Goal: Information Seeking & Learning: Learn about a topic

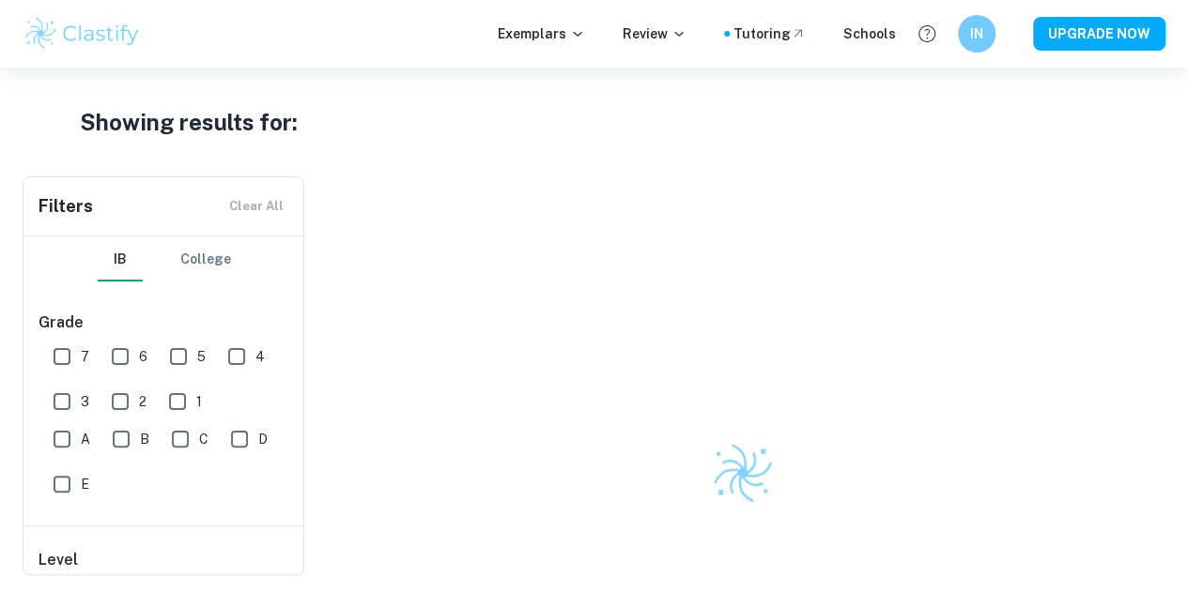
click at [94, 22] on img at bounding box center [82, 34] width 119 height 38
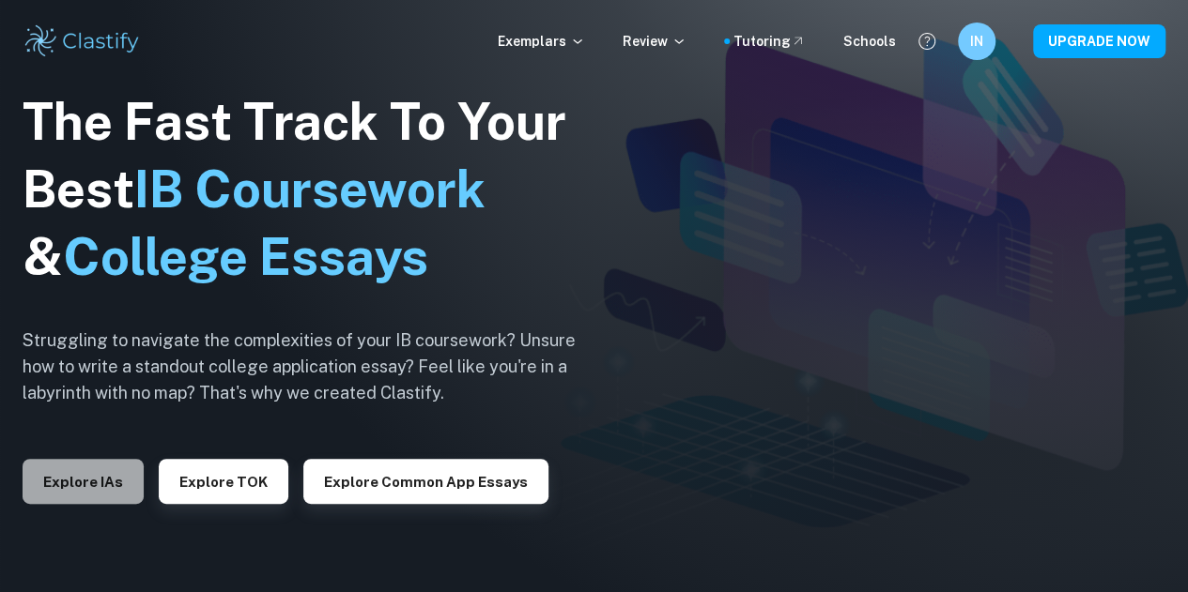
click at [129, 470] on button "Explore IAs" at bounding box center [83, 481] width 121 height 45
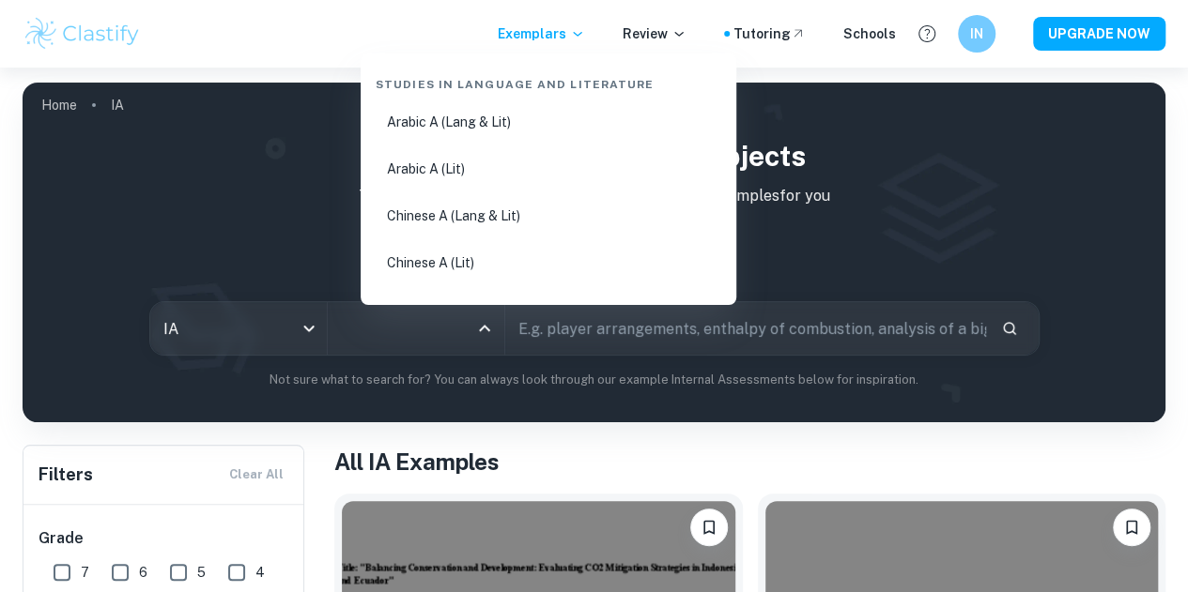
click at [436, 326] on input "All Subjects" at bounding box center [401, 329] width 131 height 36
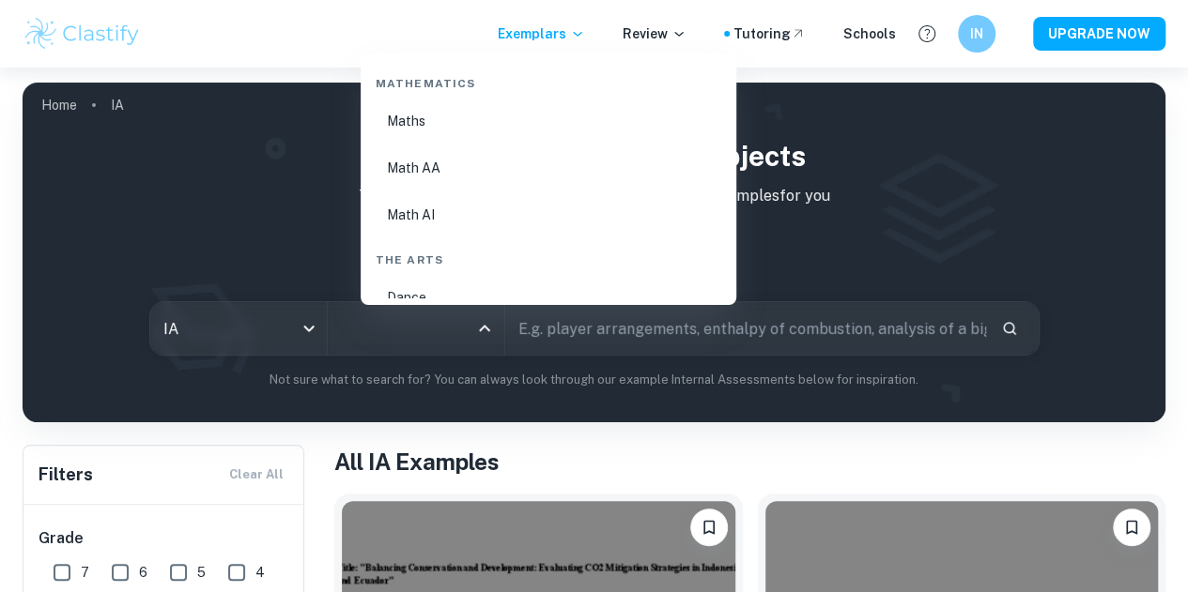
scroll to position [3233, 0]
click at [423, 191] on li "Math AA" at bounding box center [548, 176] width 360 height 43
type input "Math AA"
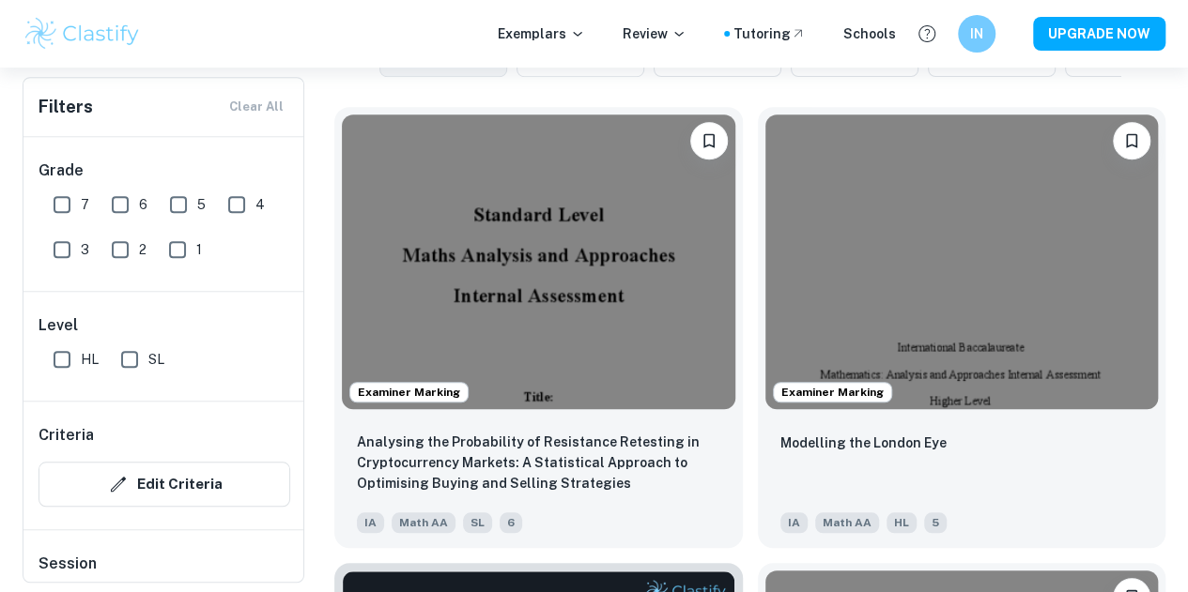
scroll to position [606, 0]
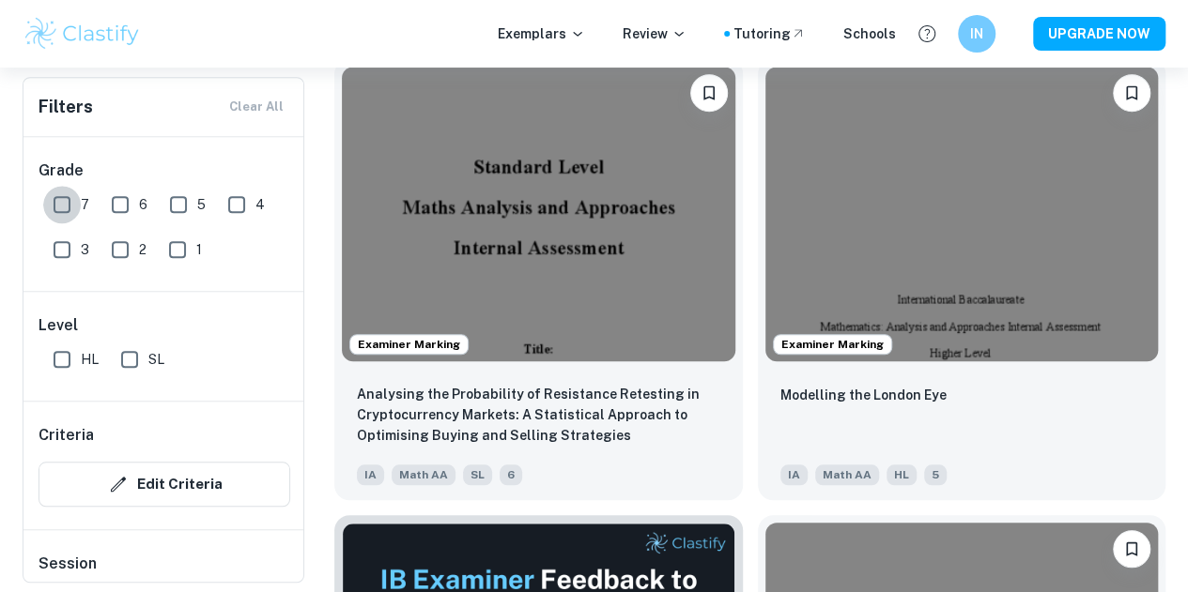
click at [53, 204] on input "7" at bounding box center [62, 205] width 38 height 38
checkbox input "true"
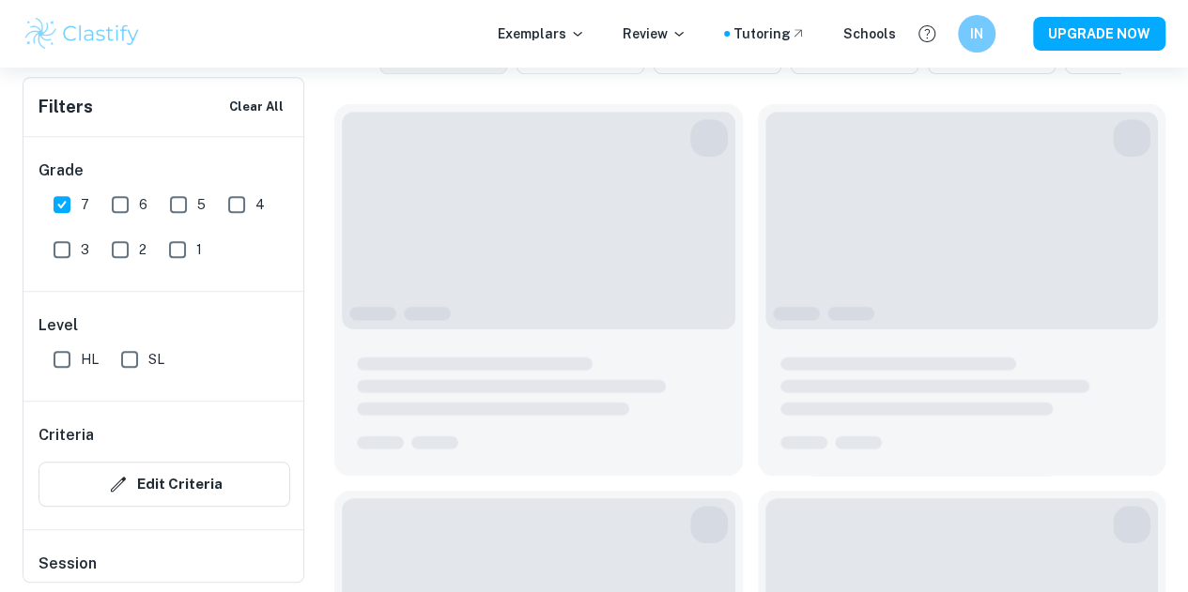
scroll to position [651, 0]
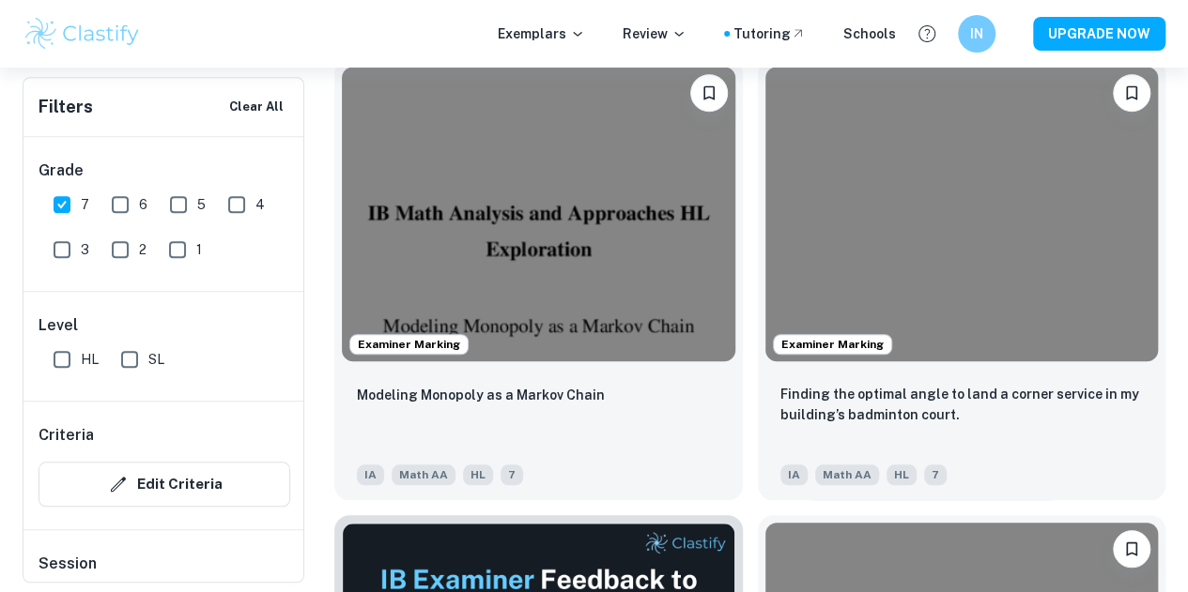
click at [464, 384] on div "Modeling Monopoly as a Markov Chain" at bounding box center [538, 416] width 363 height 64
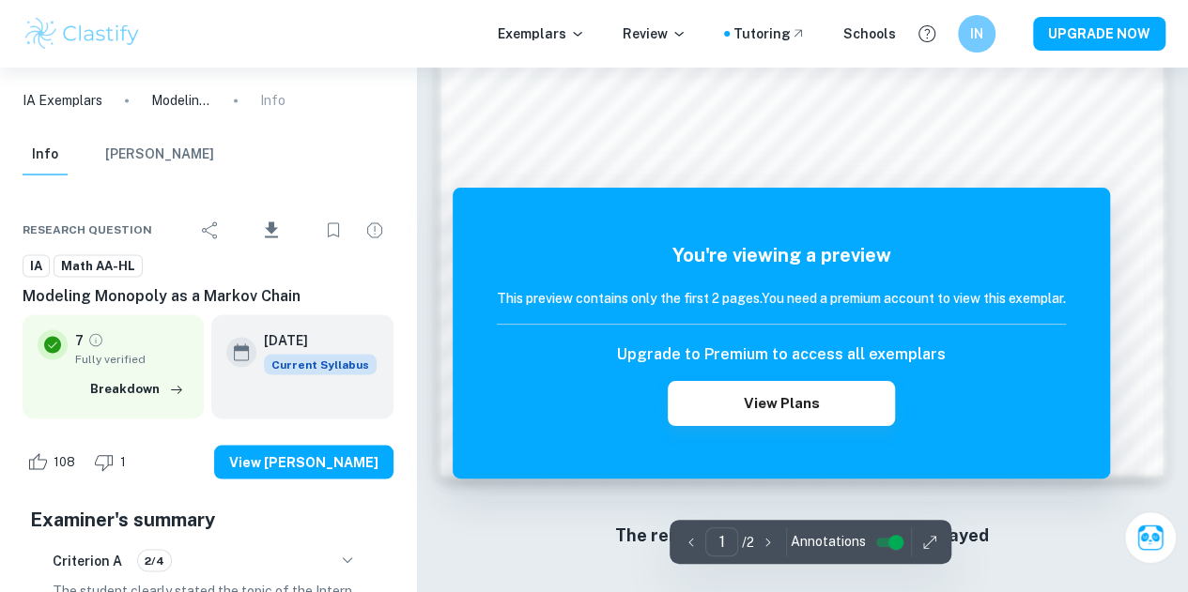
scroll to position [1496, 0]
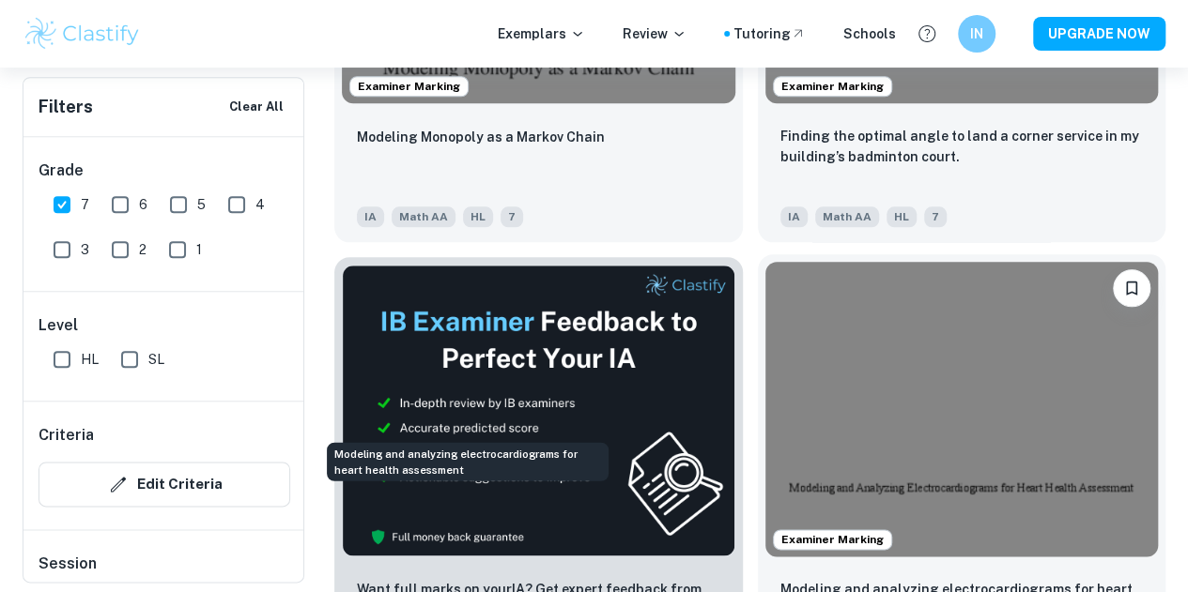
scroll to position [913, 0]
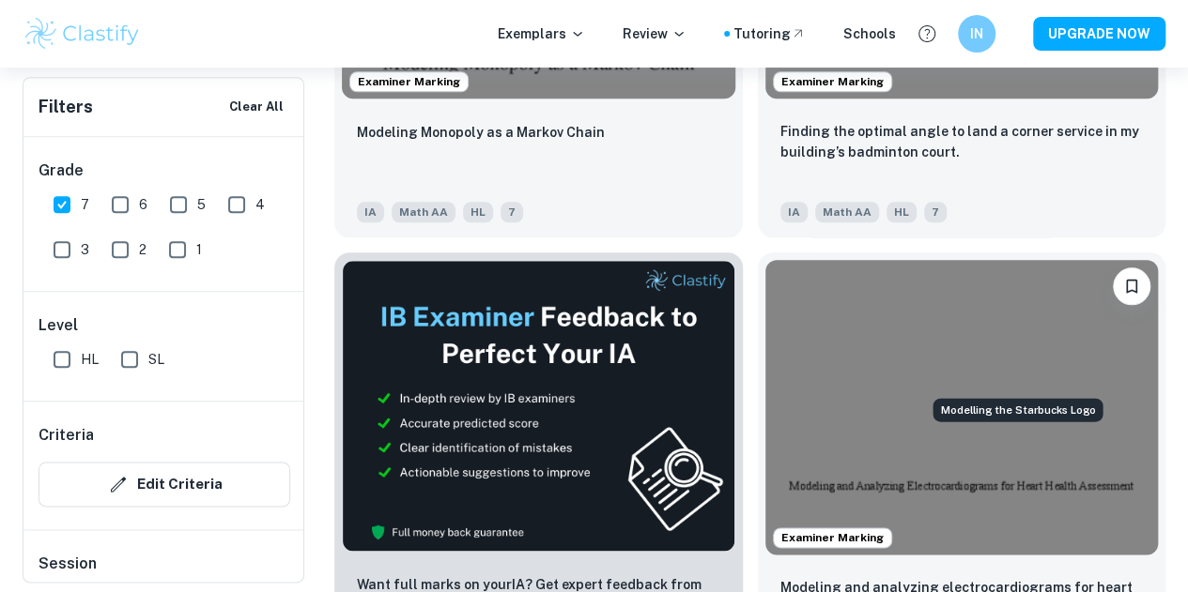
click at [1029, 420] on div "Modelling the Starbucks Logo" at bounding box center [1017, 409] width 170 height 23
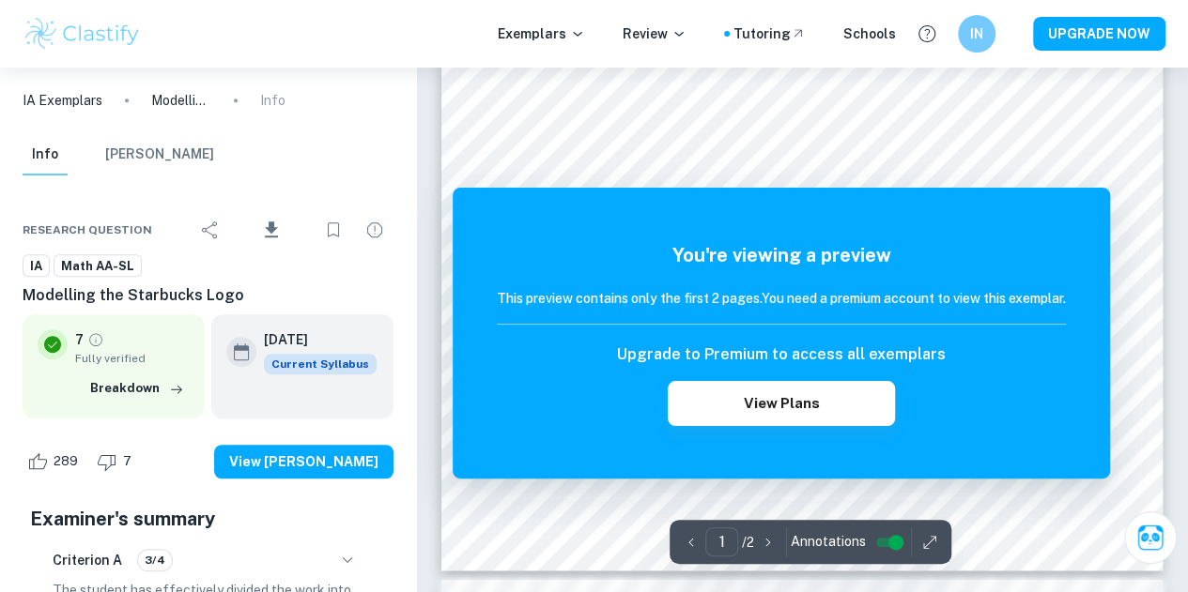
scroll to position [551, 0]
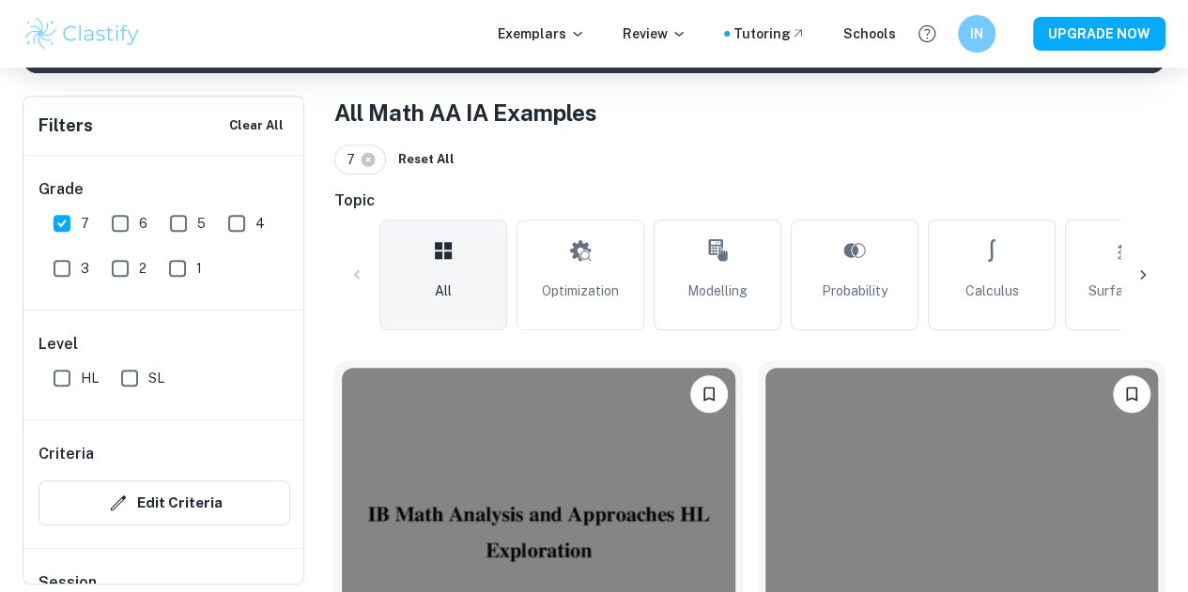
scroll to position [348, 0]
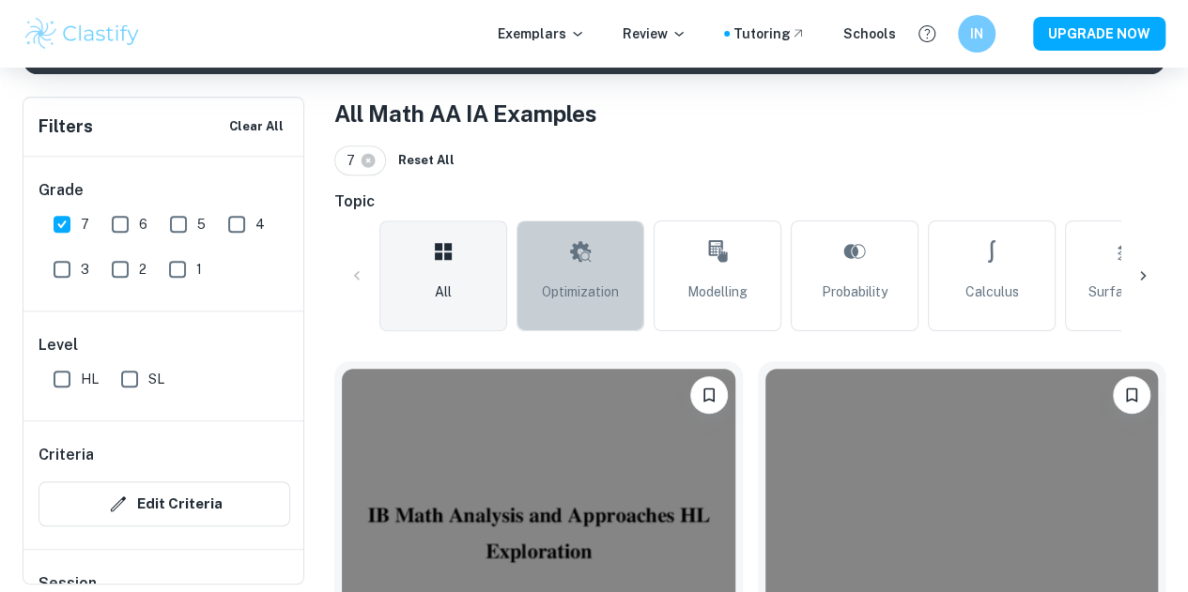
click at [591, 260] on link "Optimization" at bounding box center [580, 276] width 128 height 111
type input "Optimization"
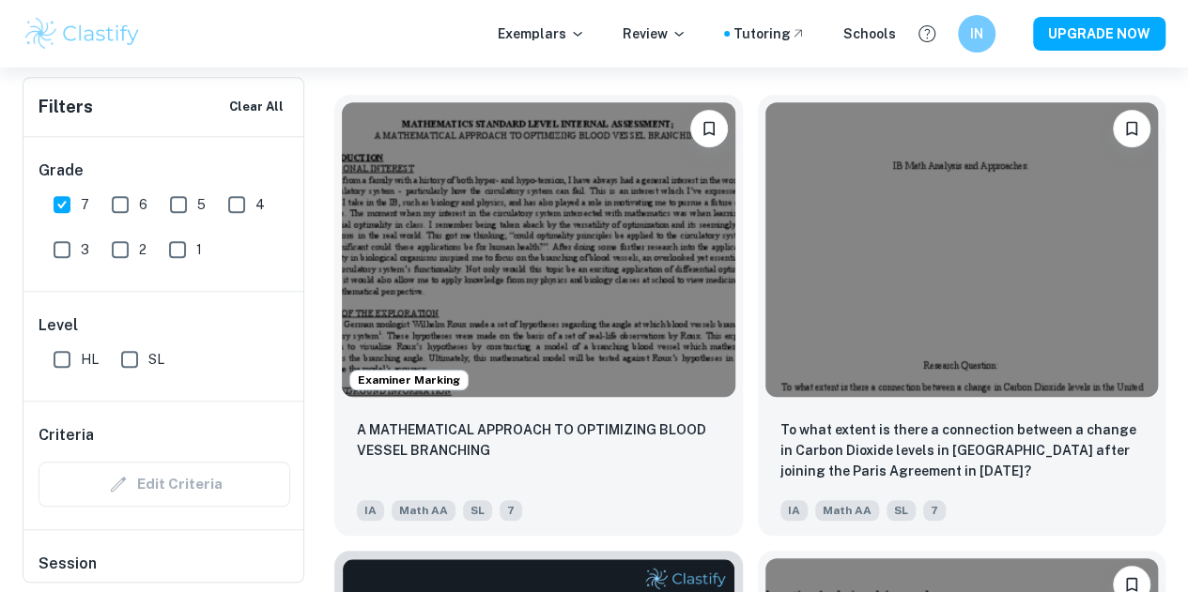
scroll to position [617, 0]
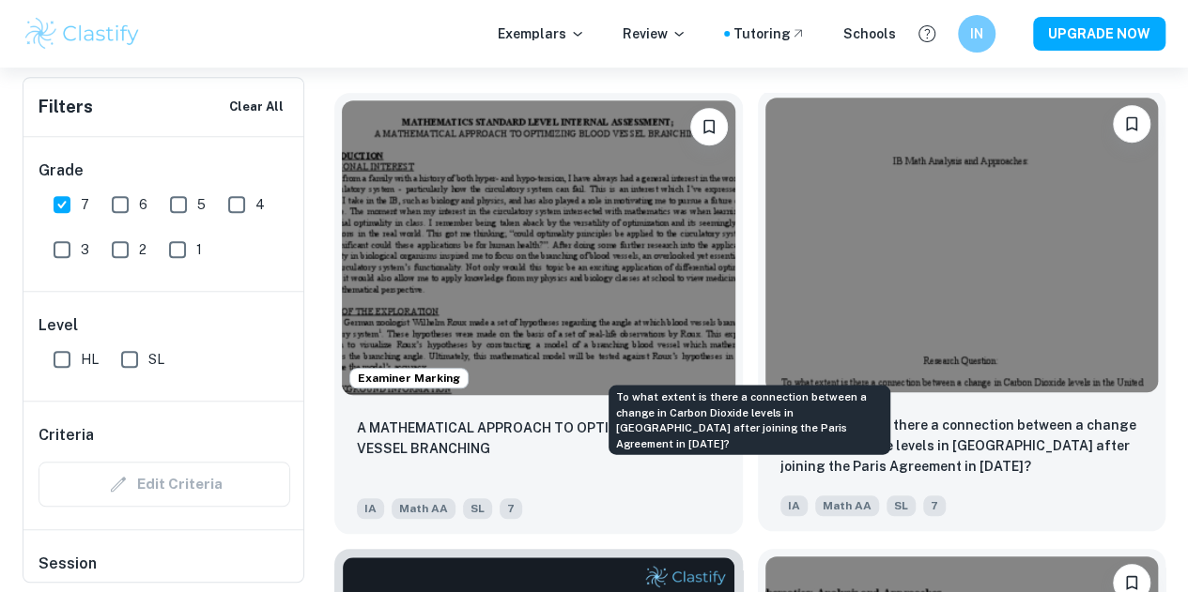
click at [780, 415] on p "To what extent is there a connection between a change in Carbon Dioxide levels …" at bounding box center [961, 446] width 363 height 62
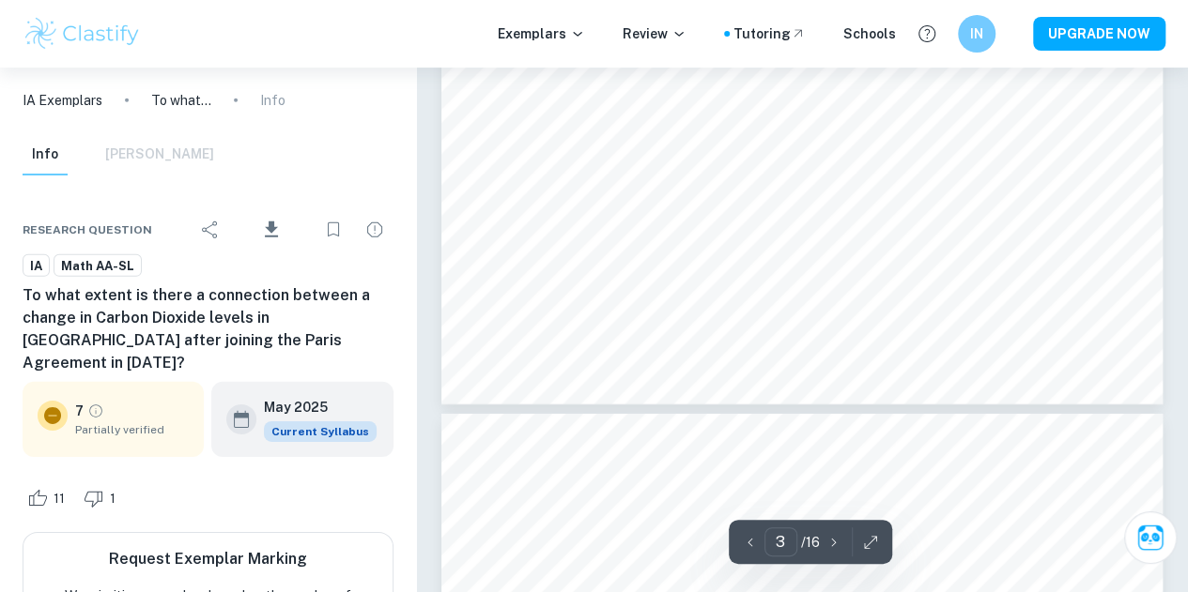
scroll to position [2733, 0]
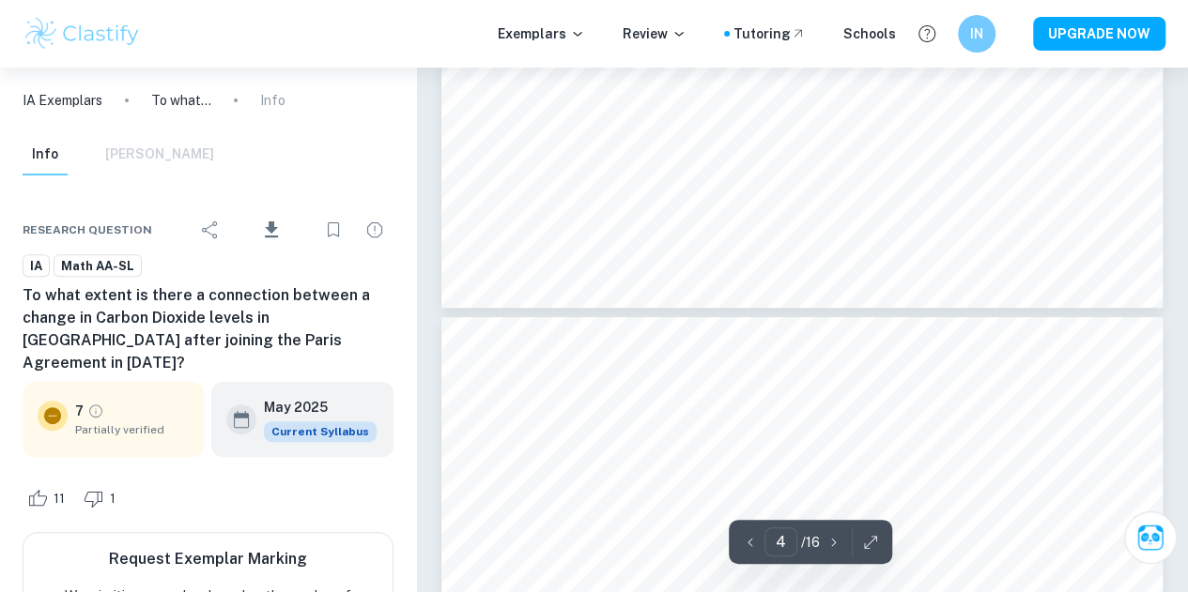
type input "5"
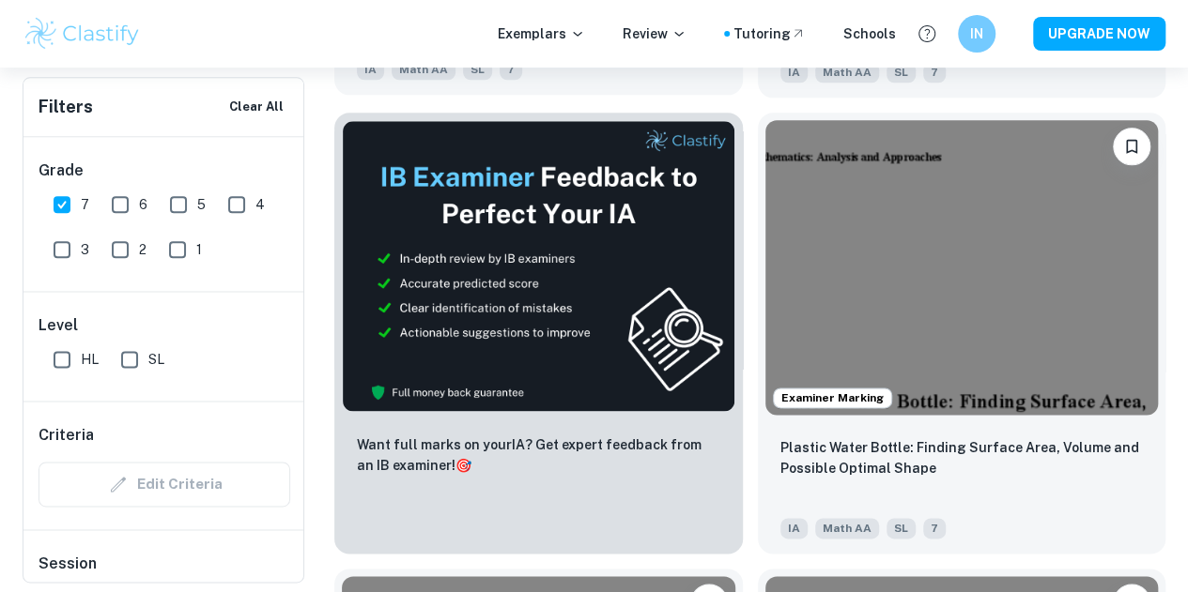
scroll to position [1055, 0]
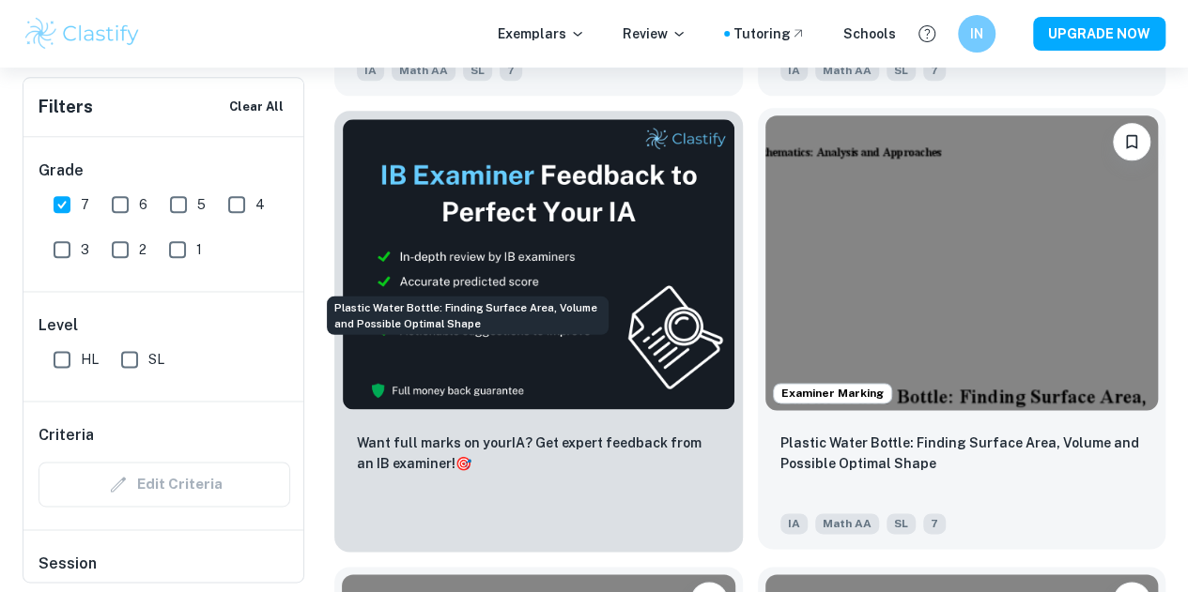
click at [780, 433] on p "Plastic Water Bottle: Finding Surface Area, Volume and Possible Optimal Shape" at bounding box center [961, 453] width 363 height 41
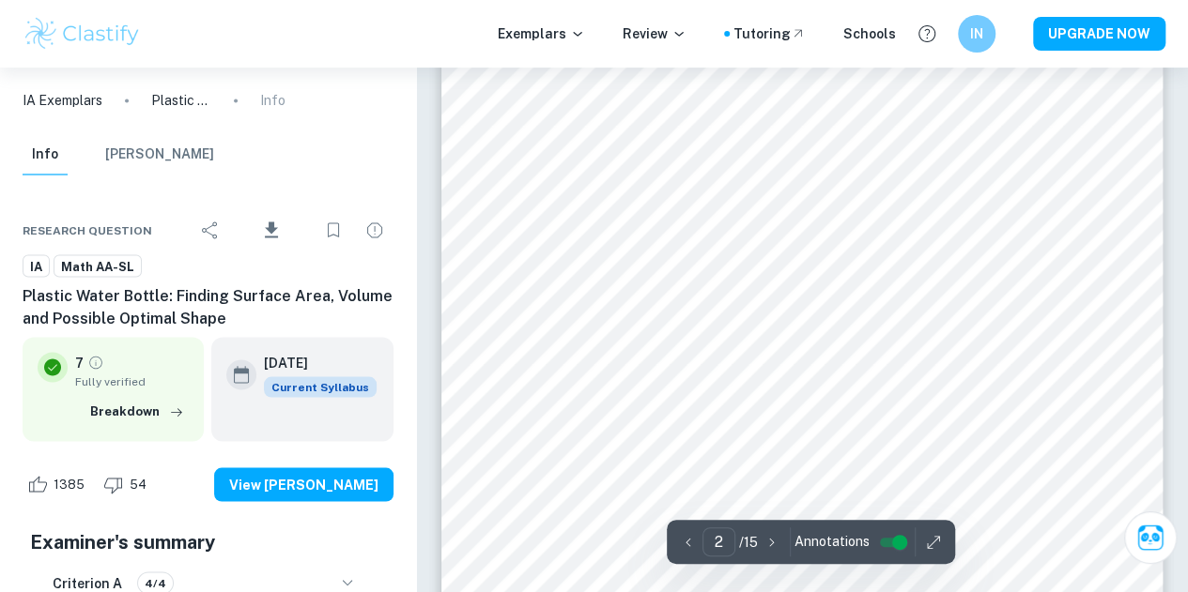
scroll to position [1583, 0]
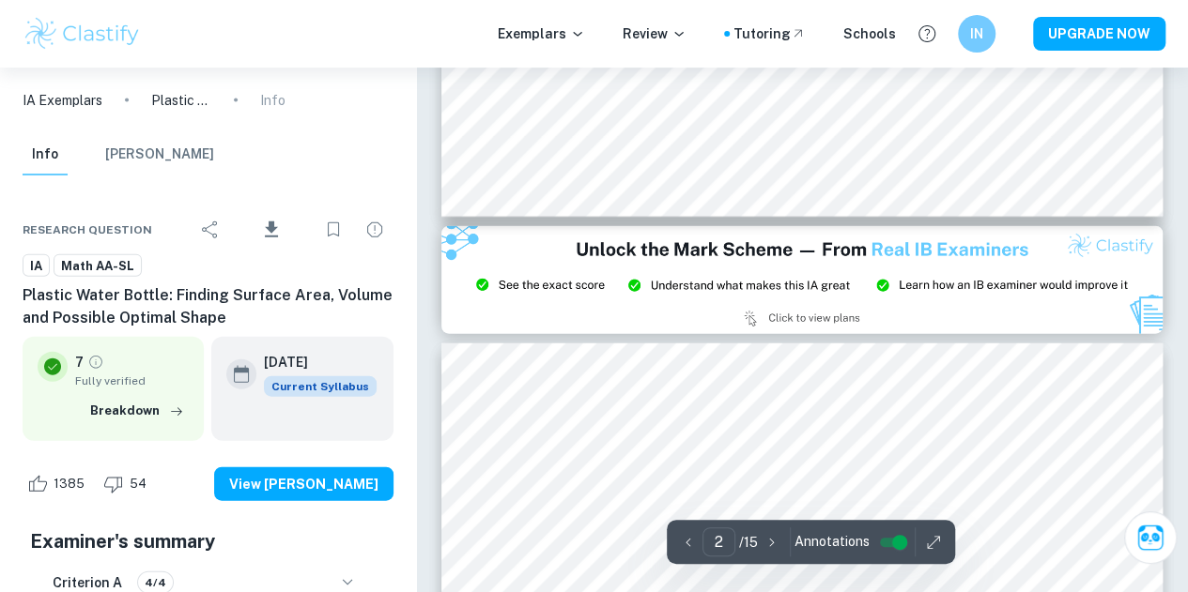
type input "3"
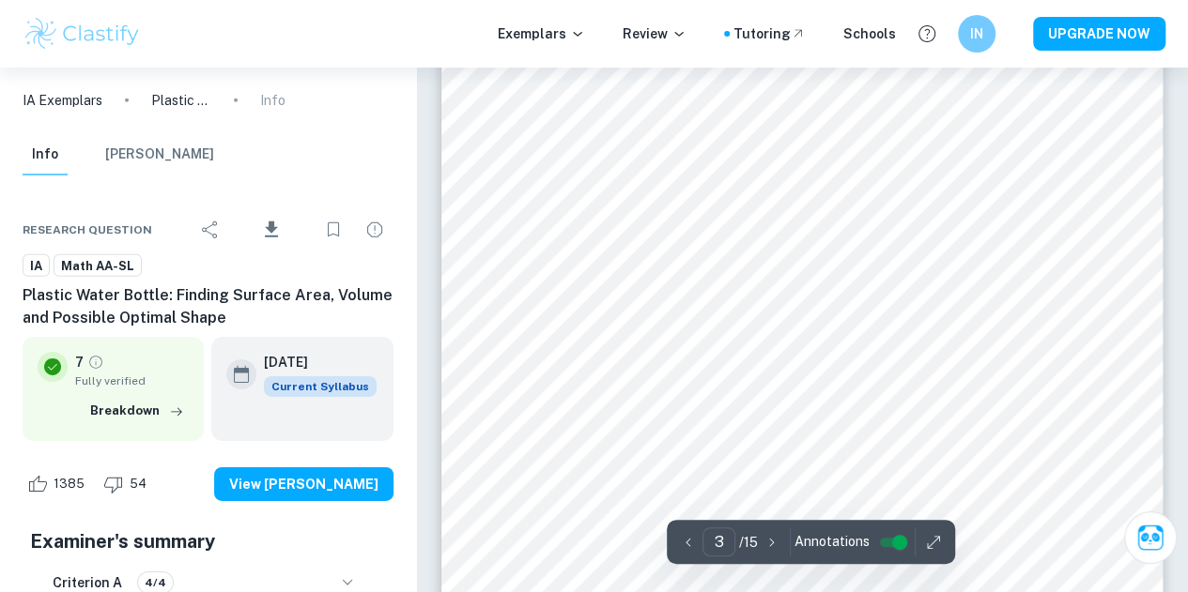
scroll to position [2804, 0]
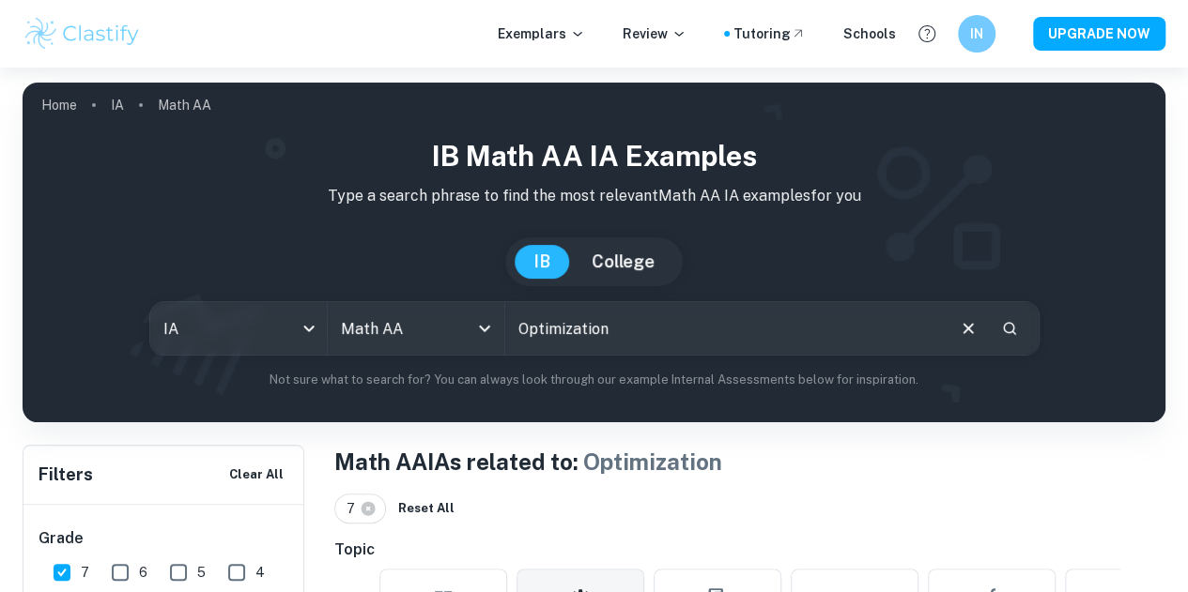
click at [666, 329] on input "Optimization" at bounding box center [723, 328] width 437 height 53
type input "O"
type input "Langrangian"
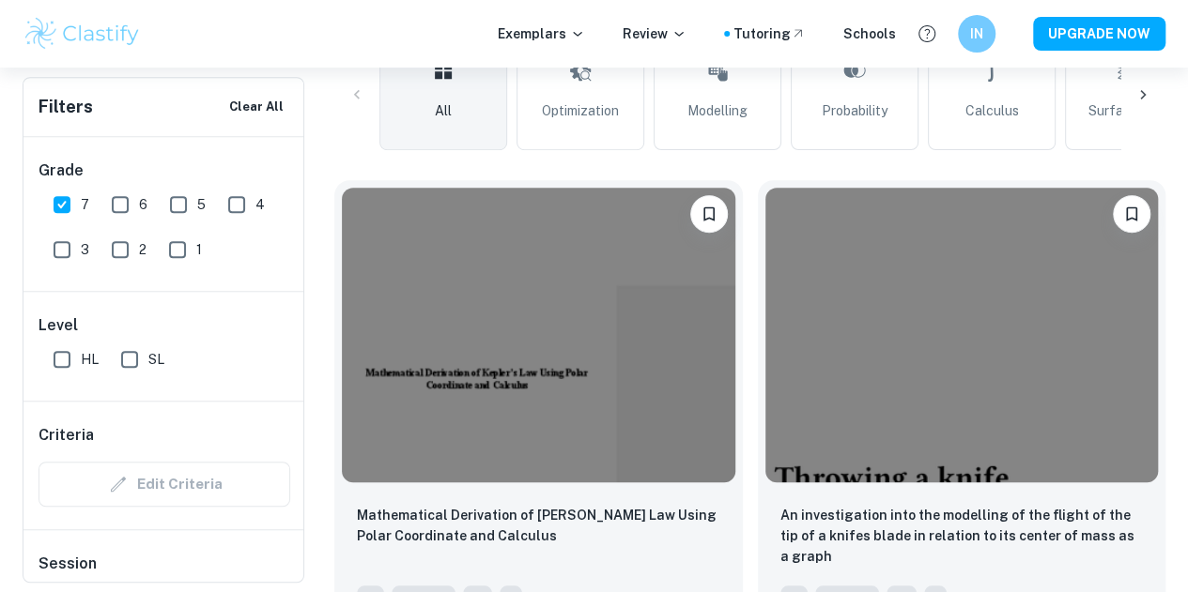
scroll to position [530, 0]
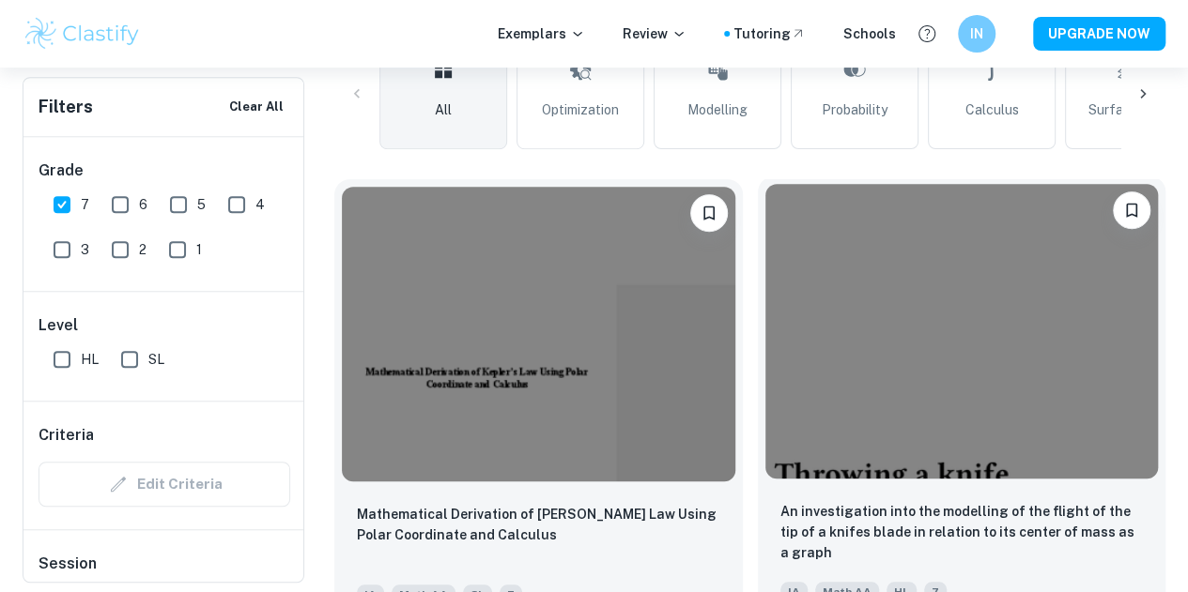
click at [758, 486] on div "An investigation into the modelling of the flight of the tip of a knifes blade …" at bounding box center [962, 551] width 408 height 131
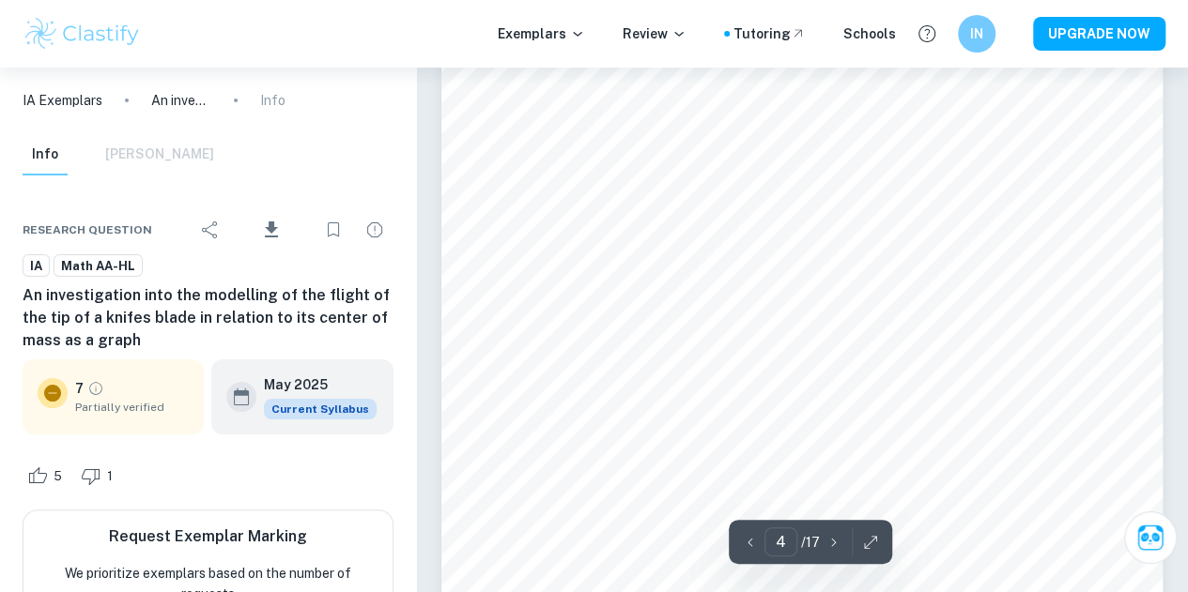
scroll to position [3522, 0]
type input "8"
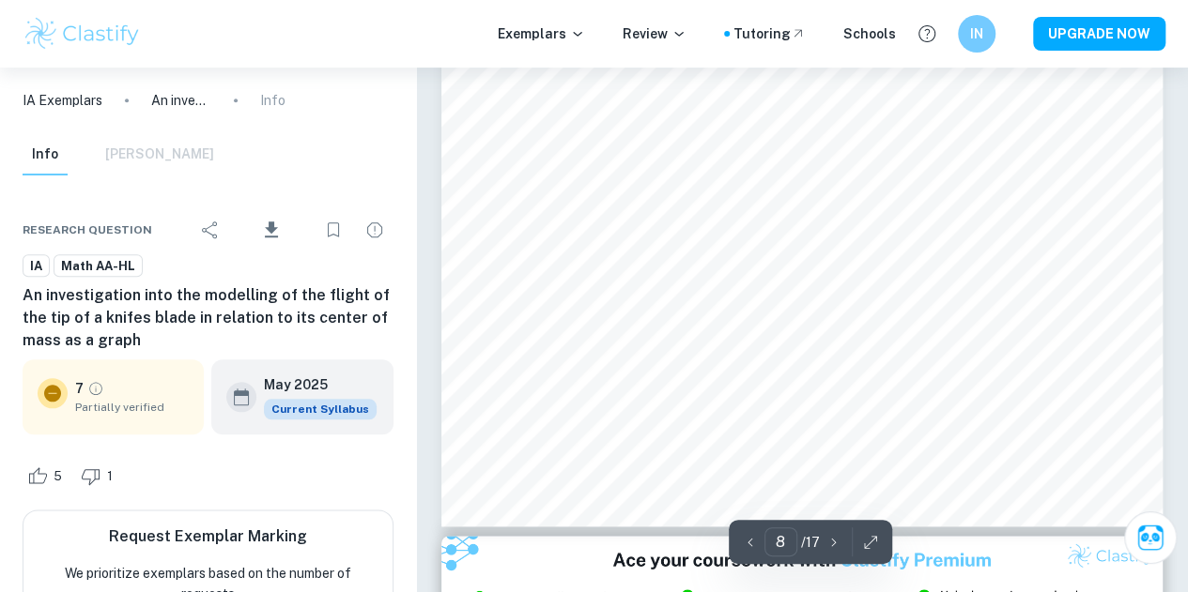
scroll to position [8037, 0]
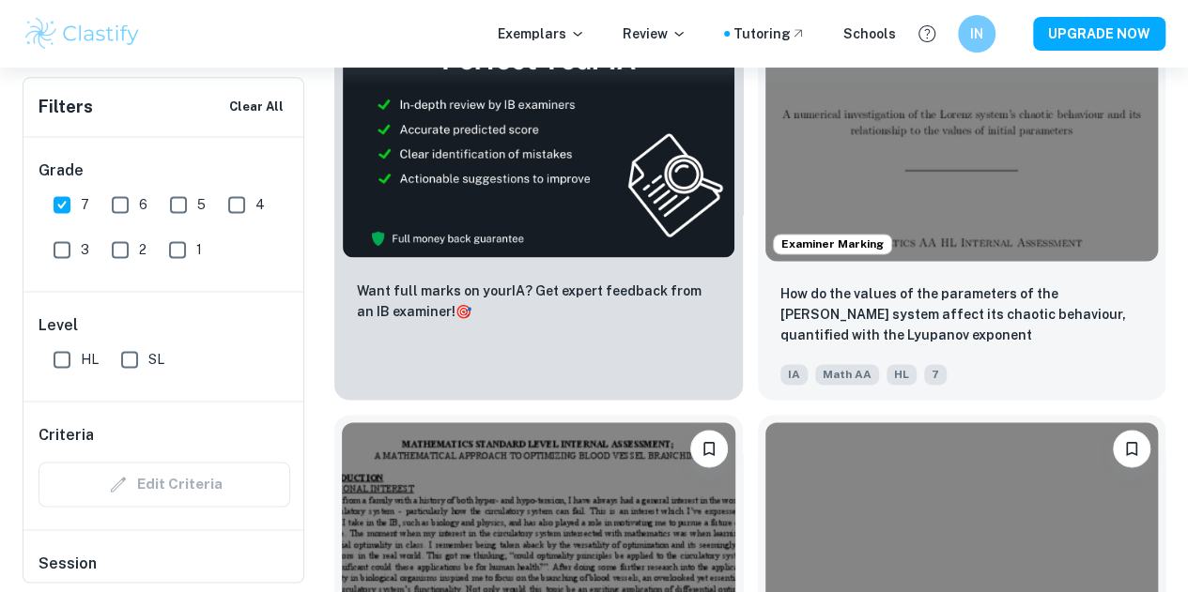
scroll to position [1208, 0]
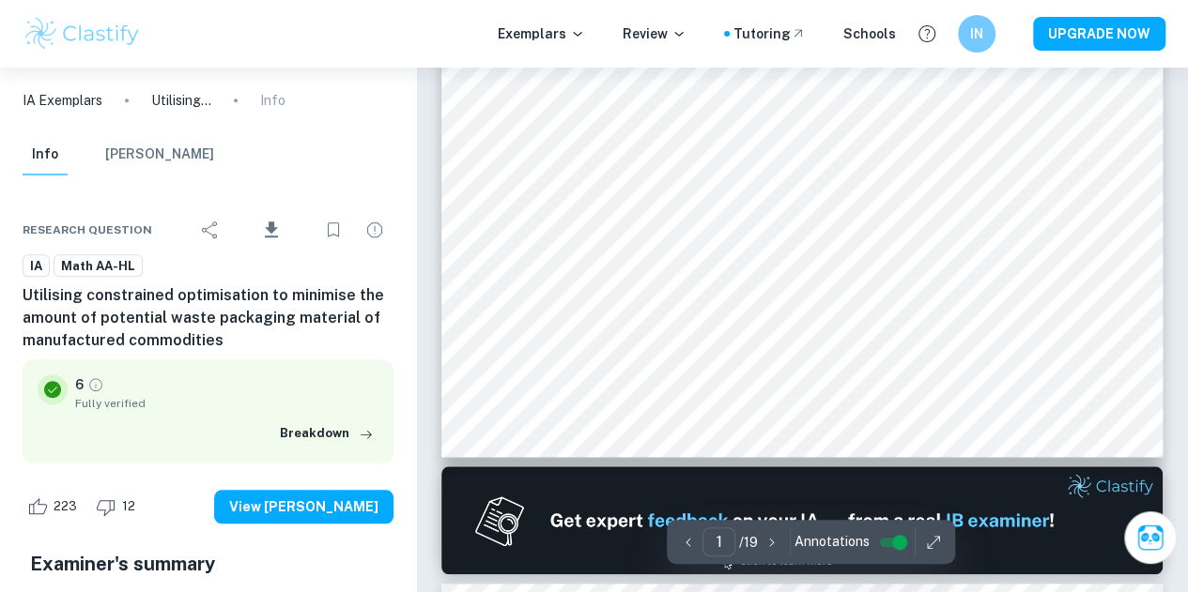
scroll to position [651, 0]
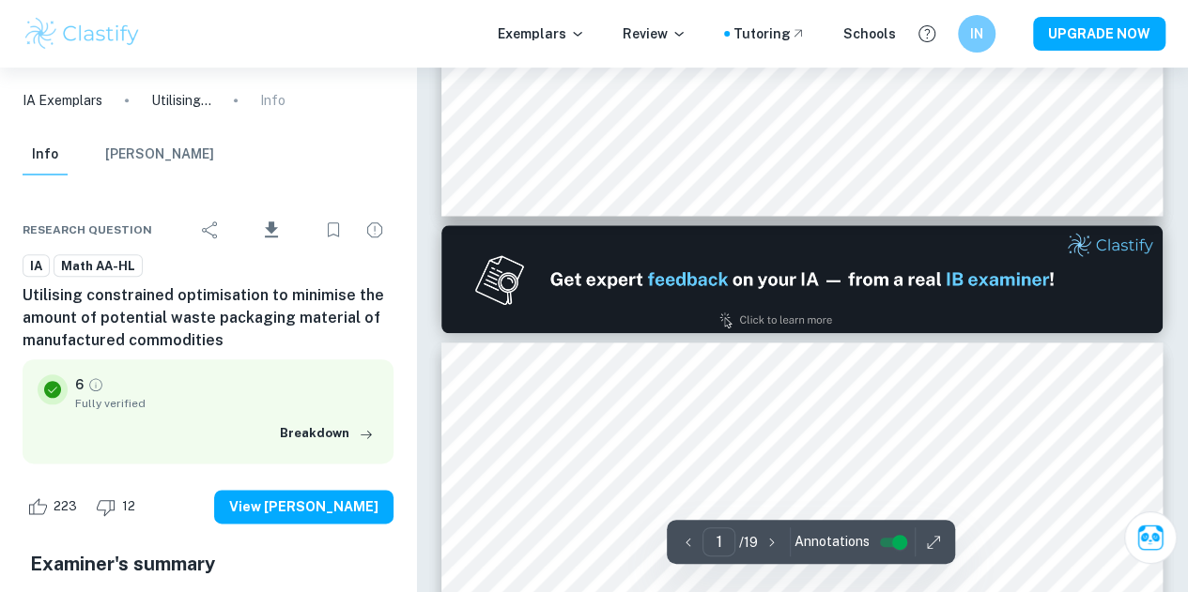
type input "2"
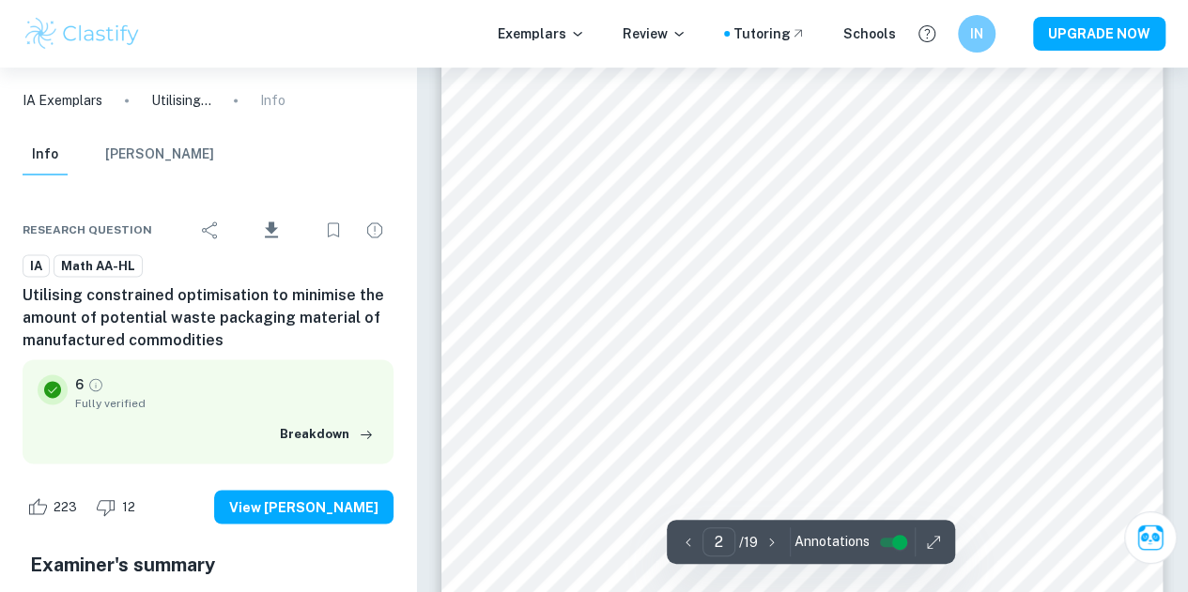
scroll to position [1398, 0]
